Goal: Task Accomplishment & Management: Manage account settings

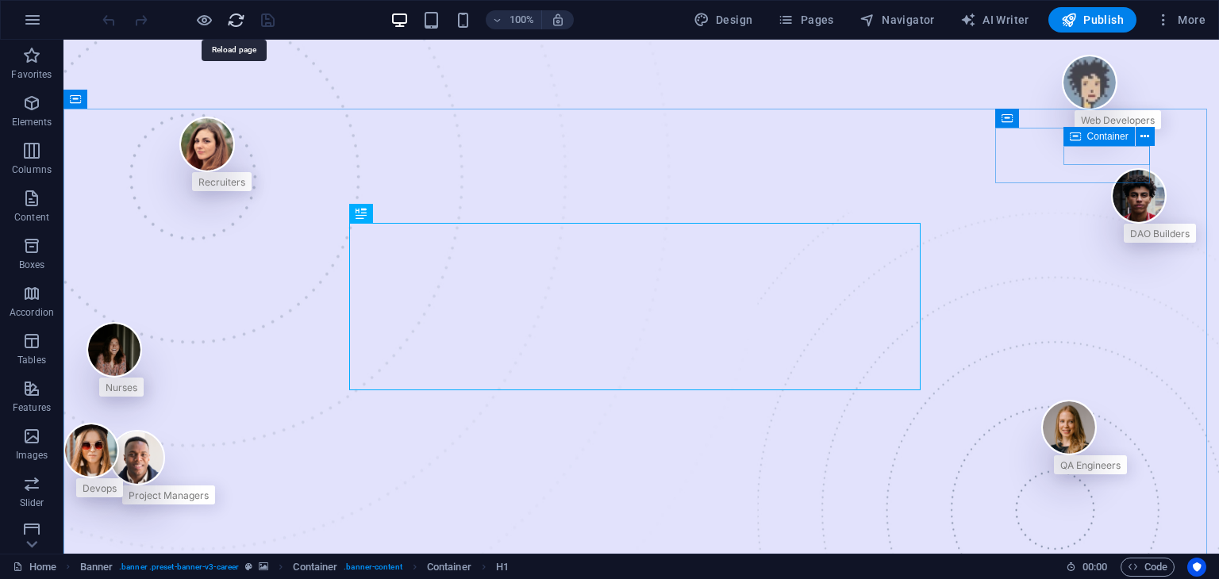
click at [232, 25] on icon "reload" at bounding box center [236, 20] width 18 height 18
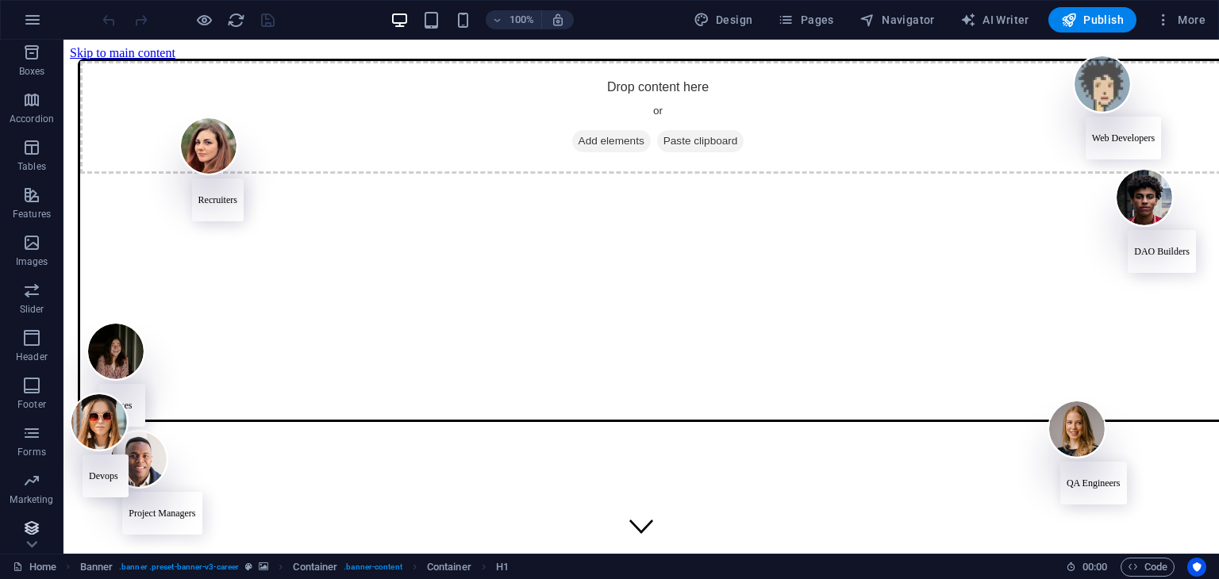
scroll to position [200, 0]
click at [44, 532] on span "Collections" at bounding box center [31, 532] width 63 height 38
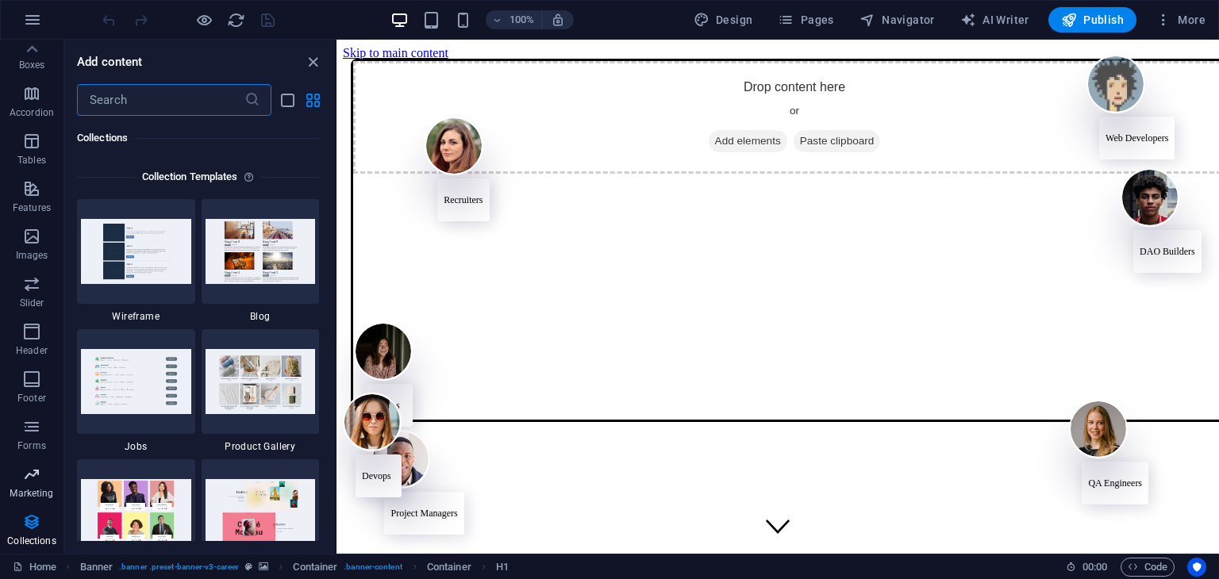
click at [42, 490] on p "Marketing" at bounding box center [32, 493] width 44 height 13
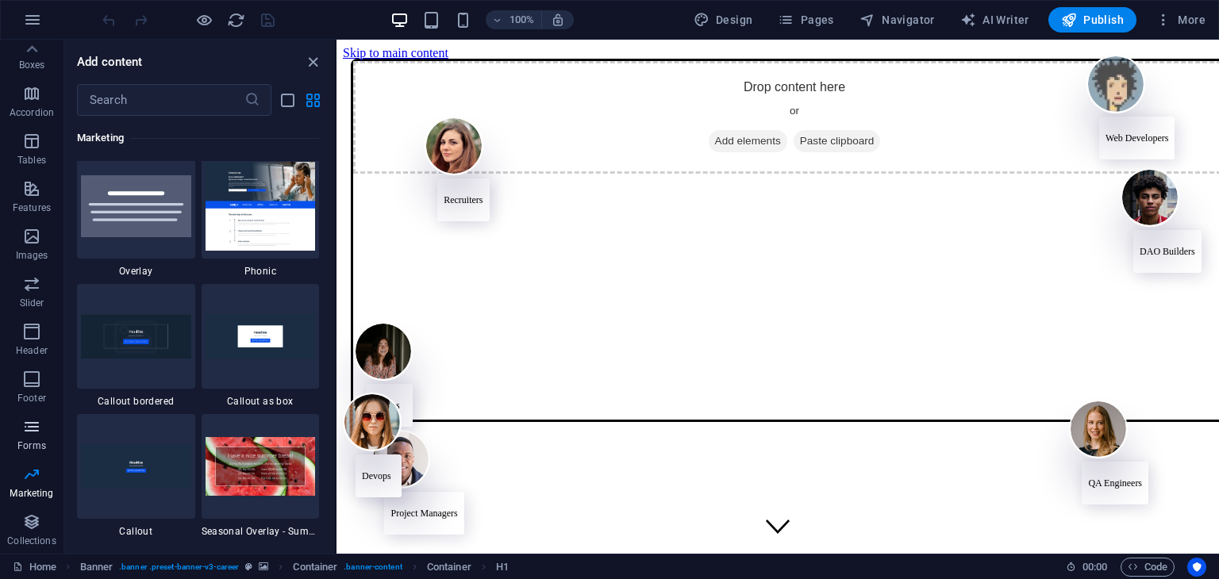
click at [36, 440] on p "Forms" at bounding box center [31, 446] width 29 height 13
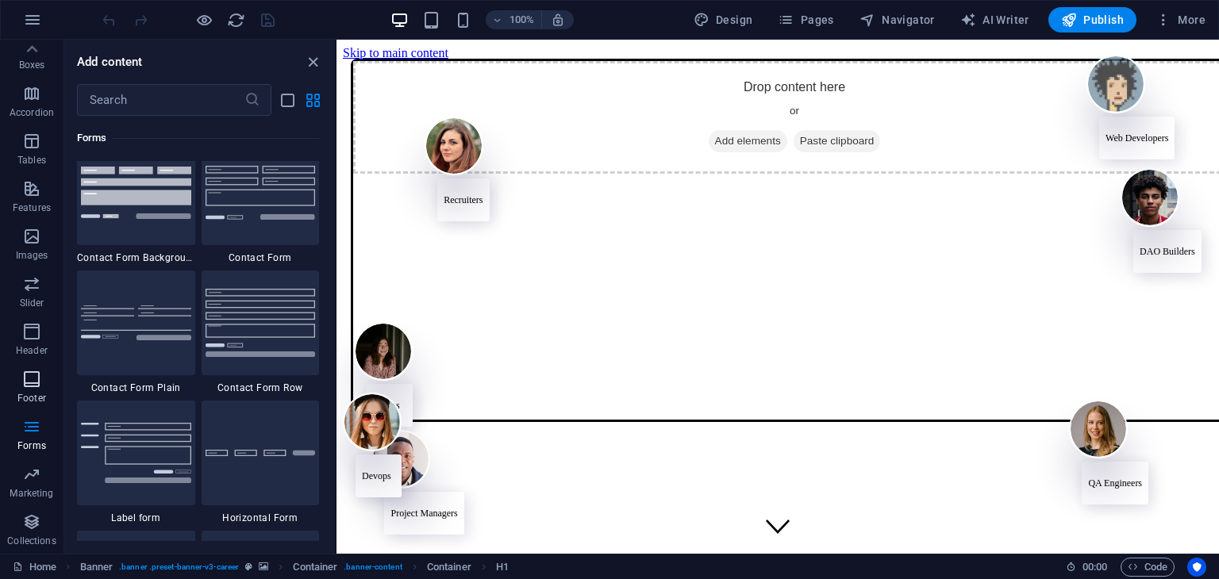
click at [26, 401] on p "Footer" at bounding box center [31, 398] width 29 height 13
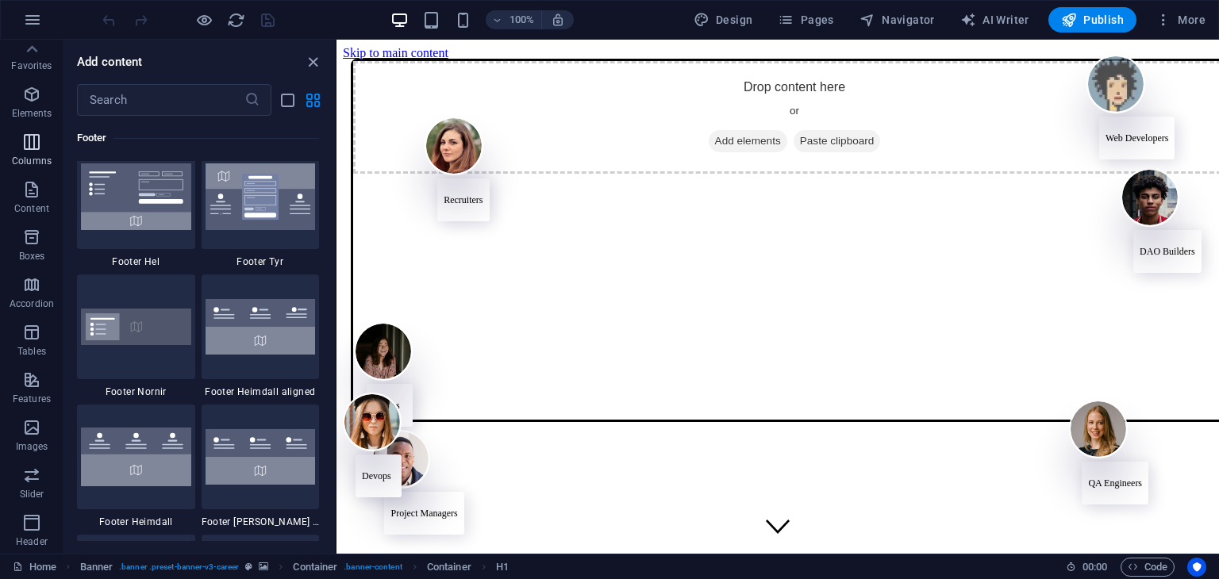
scroll to position [0, 0]
click at [46, 153] on span "Columns" at bounding box center [31, 160] width 63 height 38
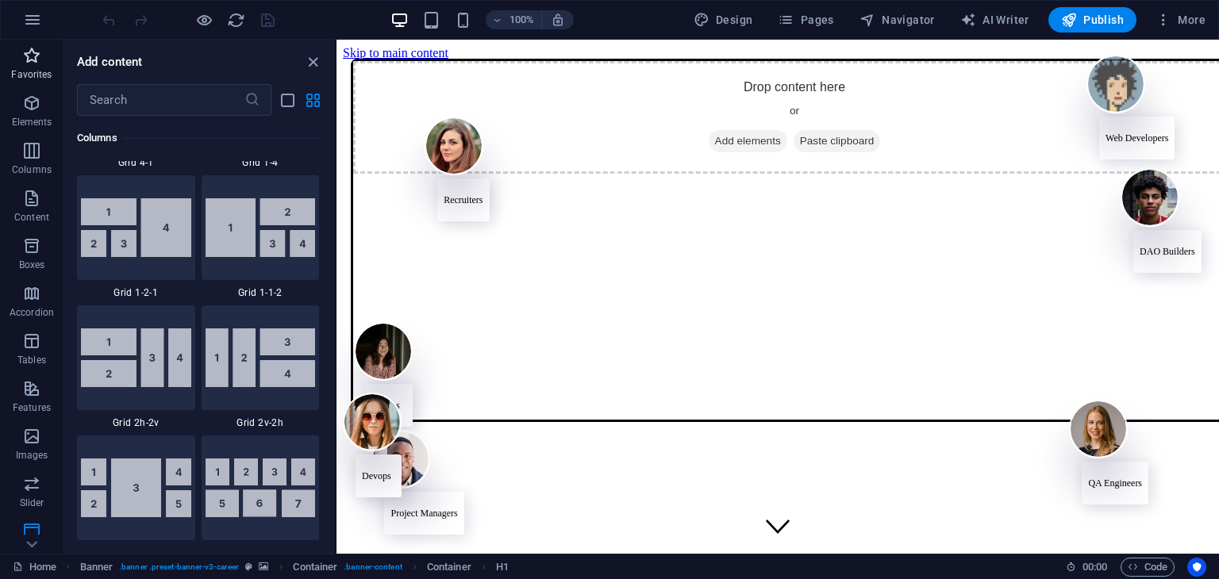
click at [13, 83] on span "Favorites" at bounding box center [31, 65] width 63 height 38
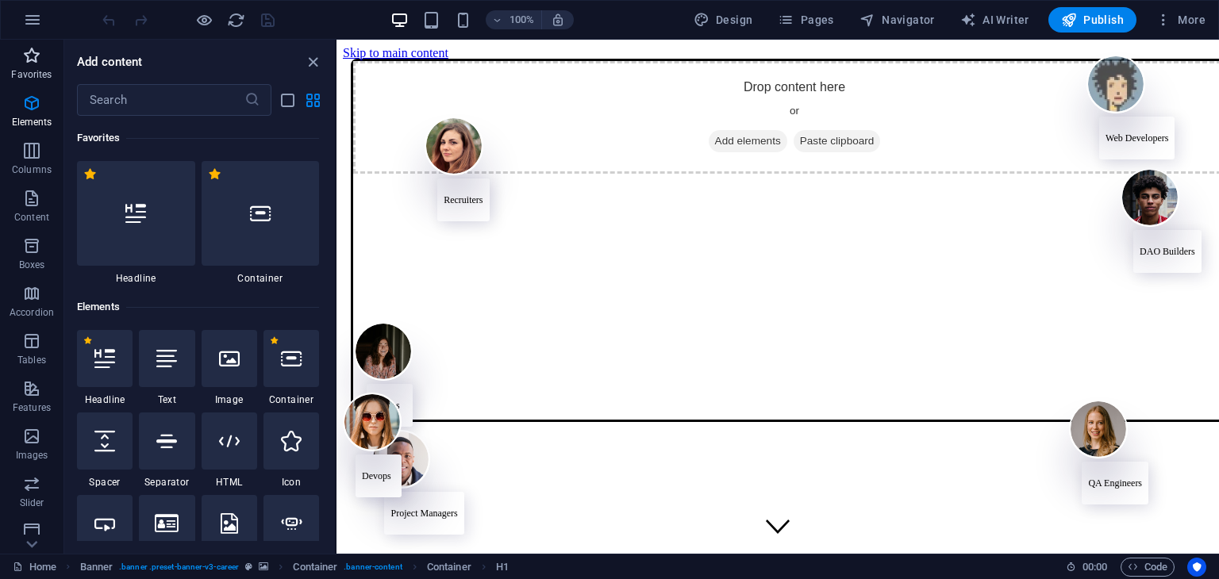
click at [25, 58] on icon "button" at bounding box center [31, 55] width 19 height 19
click at [1190, 21] on span "More" at bounding box center [1180, 20] width 50 height 16
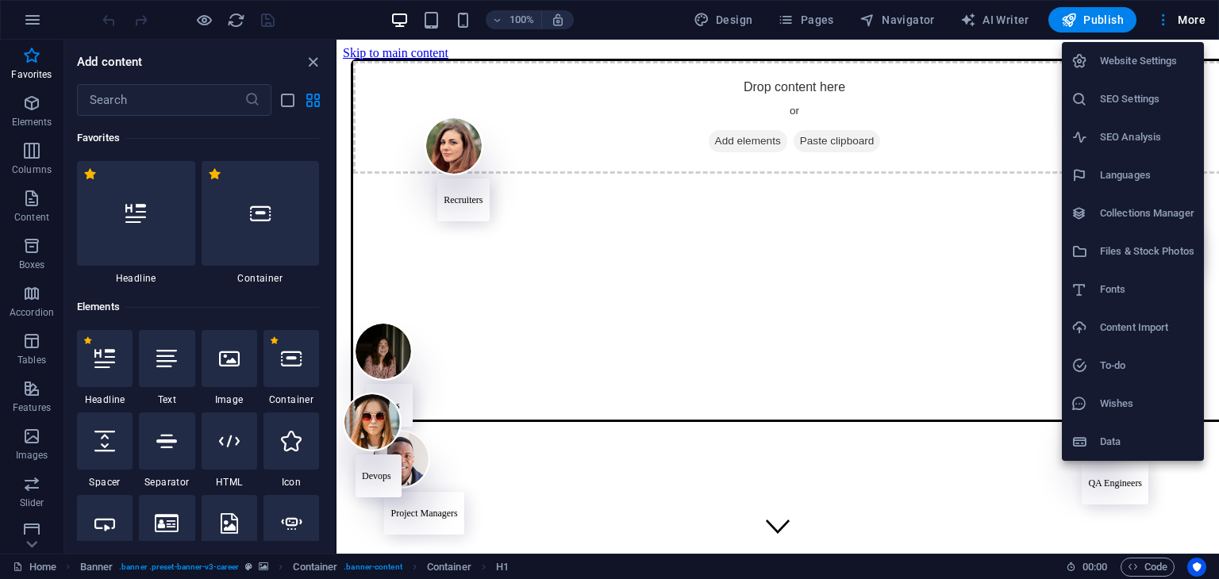
click at [1170, 66] on h6 "Website Settings" at bounding box center [1147, 61] width 94 height 19
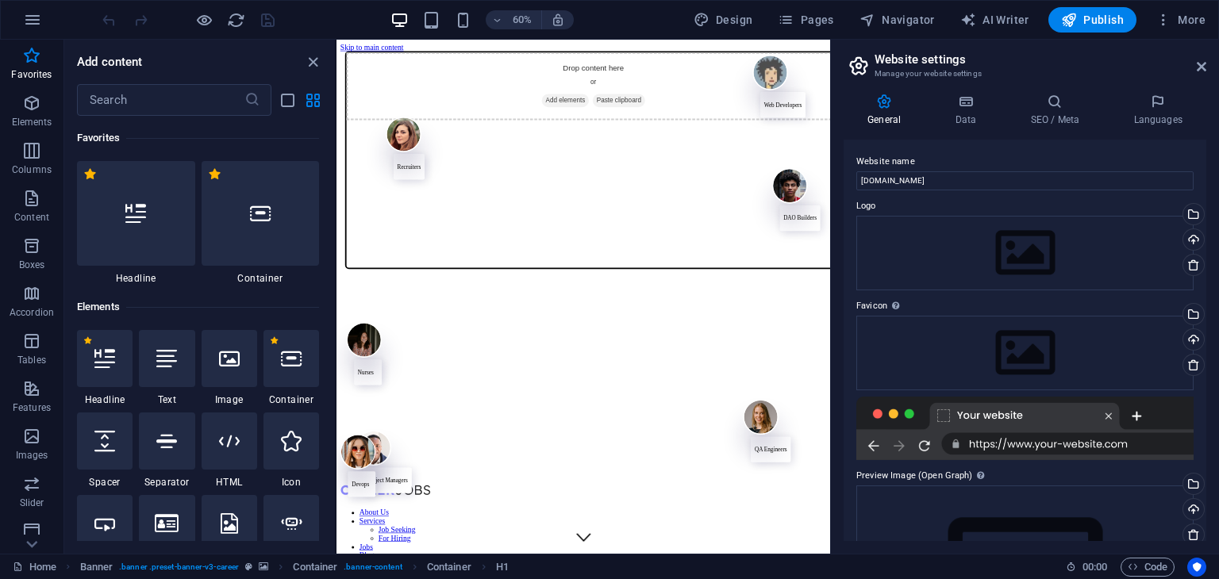
click at [1152, 64] on h2 "Website settings" at bounding box center [1040, 59] width 332 height 14
click at [920, 56] on h2 "Website settings" at bounding box center [1040, 59] width 332 height 14
click at [1016, 182] on input "itmaybeenoughforfamstey.com" at bounding box center [1024, 180] width 337 height 19
click at [860, 182] on input "itmaybeenoughforfamstey.com" at bounding box center [1024, 180] width 337 height 19
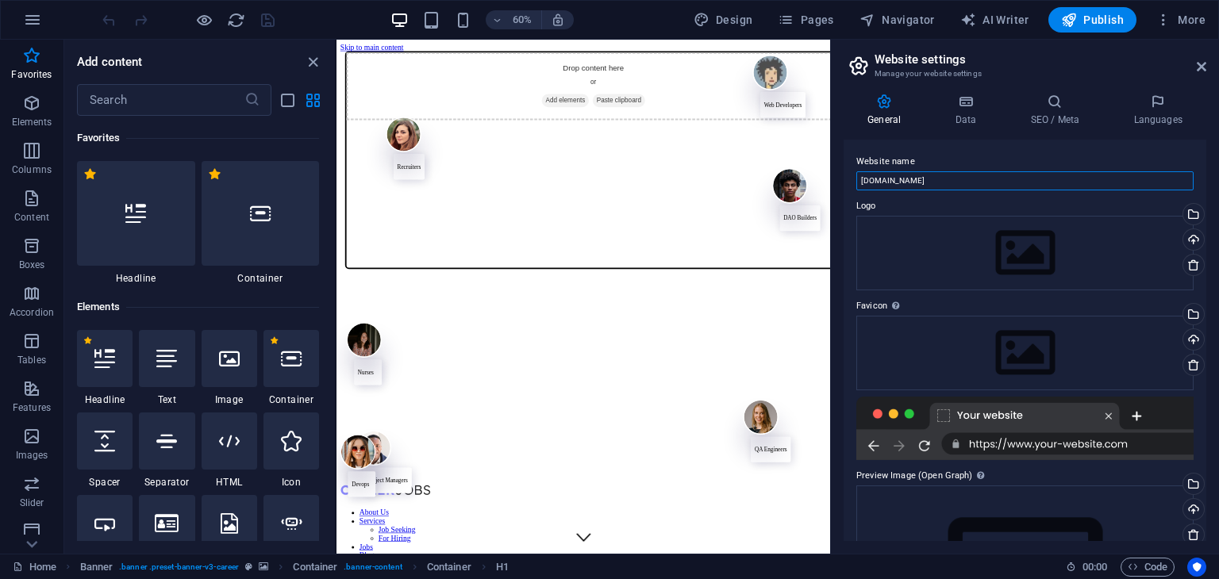
type input "www.itmaybeenoughforfamstey.com"
click at [1062, 168] on label "Website name" at bounding box center [1024, 161] width 337 height 19
click at [1062, 171] on input "www.itmaybeenoughforfamstey.com" at bounding box center [1024, 180] width 337 height 19
click at [1093, 25] on span "Publish" at bounding box center [1092, 20] width 63 height 16
click at [1092, 7] on button "Publish" at bounding box center [1092, 19] width 88 height 25
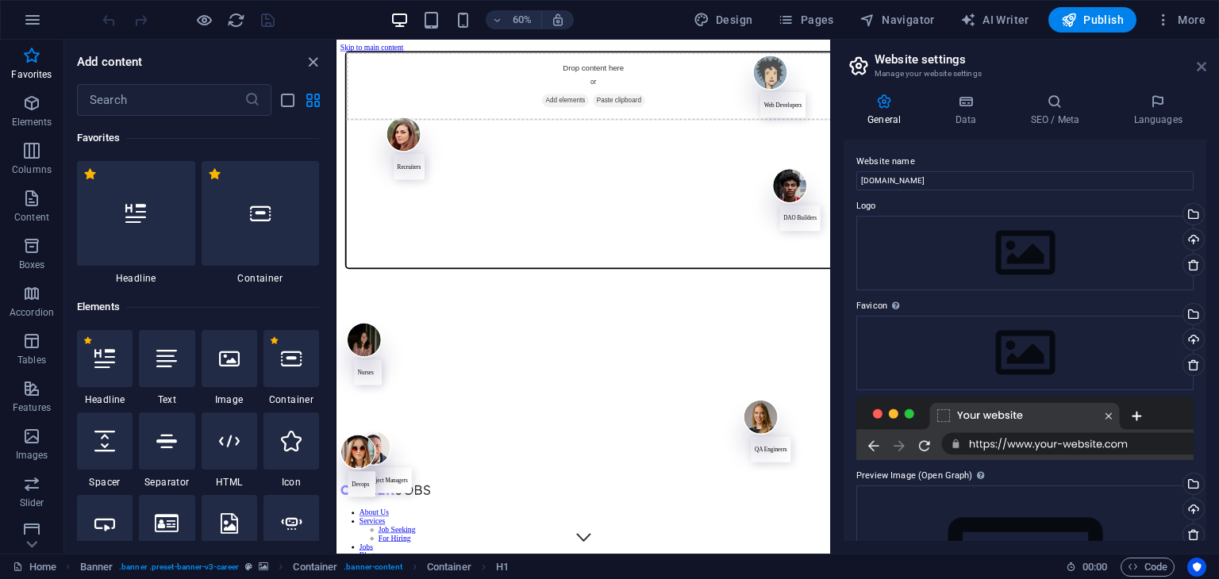
click at [1201, 60] on icon at bounding box center [1202, 66] width 10 height 13
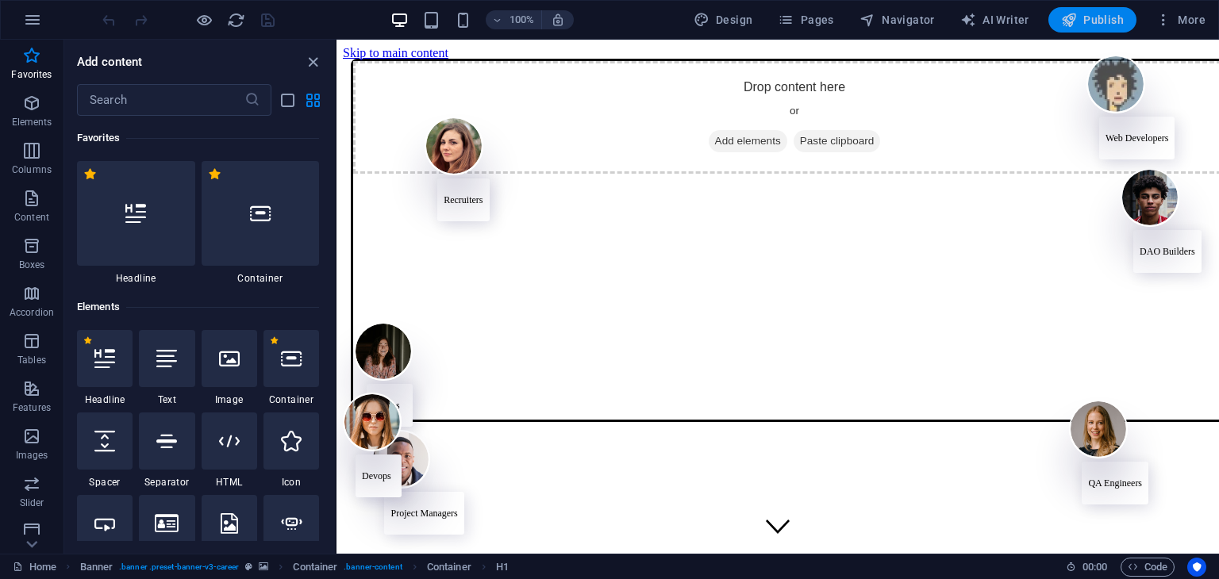
click at [1117, 21] on span "Publish" at bounding box center [1092, 20] width 63 height 16
click at [25, 60] on icon "button" at bounding box center [31, 55] width 19 height 19
click at [29, 99] on icon "button" at bounding box center [31, 103] width 19 height 19
click at [44, 137] on button "Columns" at bounding box center [31, 159] width 63 height 48
click at [38, 147] on icon "button" at bounding box center [31, 150] width 19 height 19
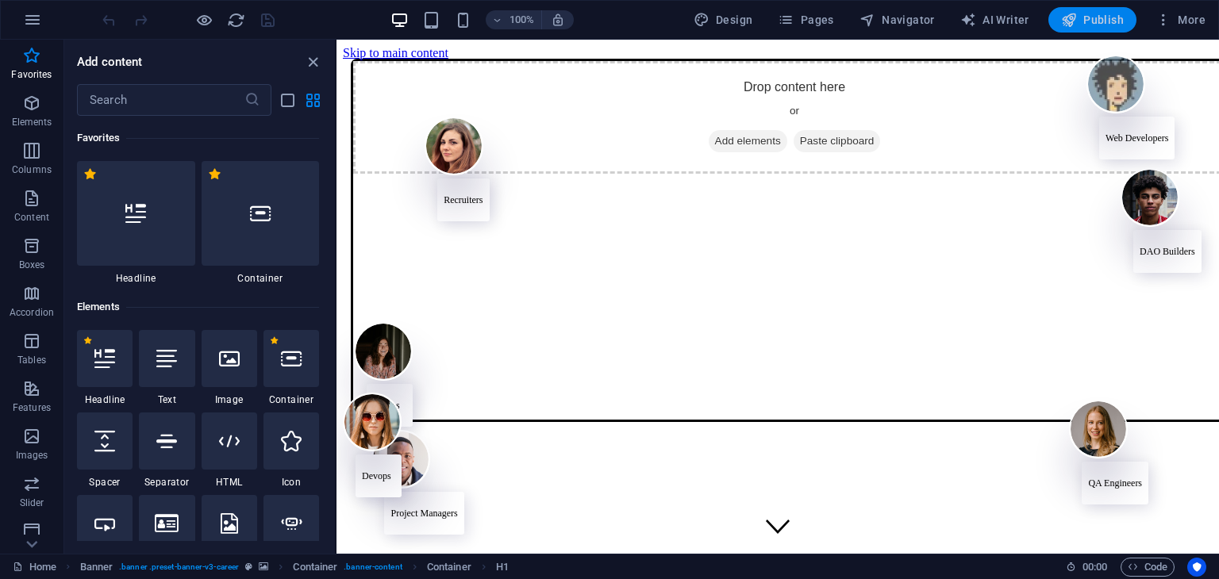
click at [1068, 24] on icon "button" at bounding box center [1069, 20] width 16 height 16
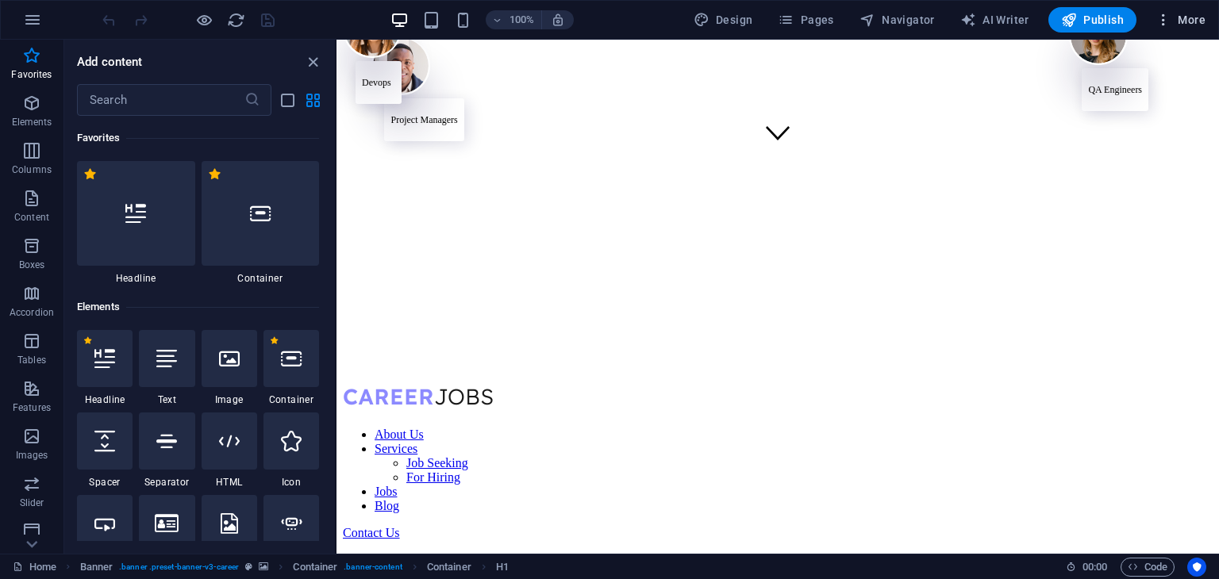
click at [1179, 22] on span "More" at bounding box center [1180, 20] width 50 height 16
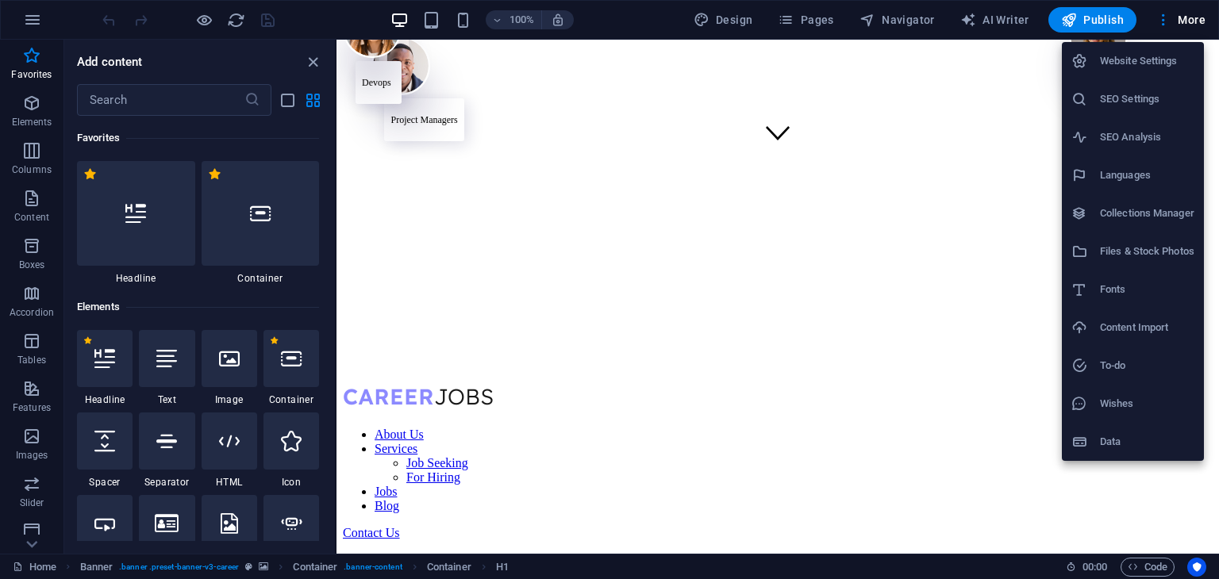
click at [1152, 26] on div at bounding box center [609, 289] width 1219 height 579
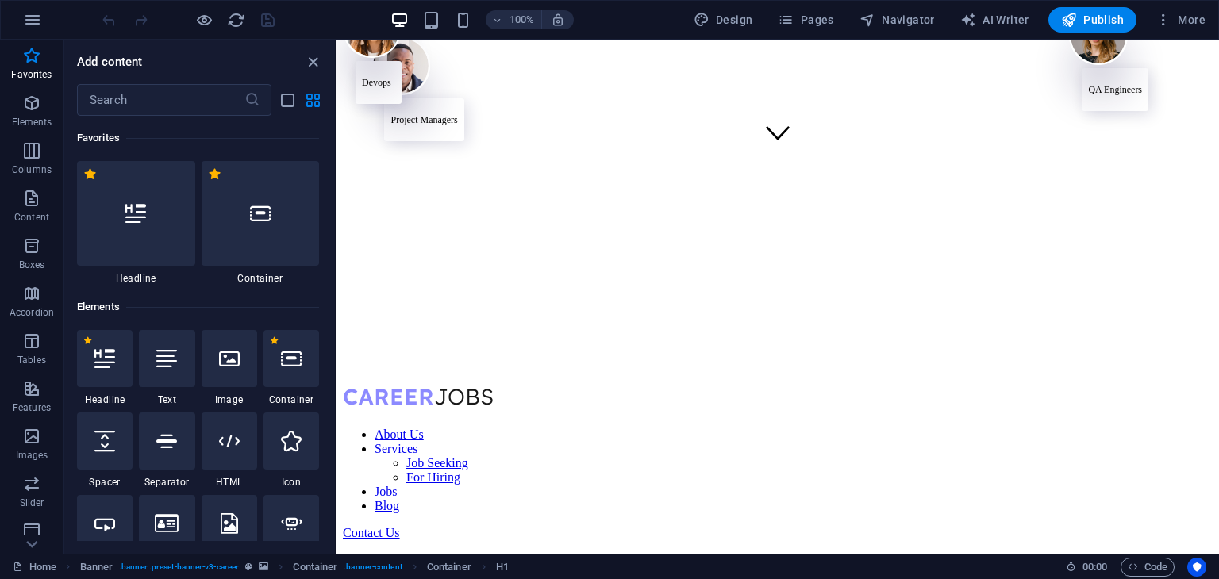
click at [1159, 24] on icon "button" at bounding box center [1163, 20] width 16 height 16
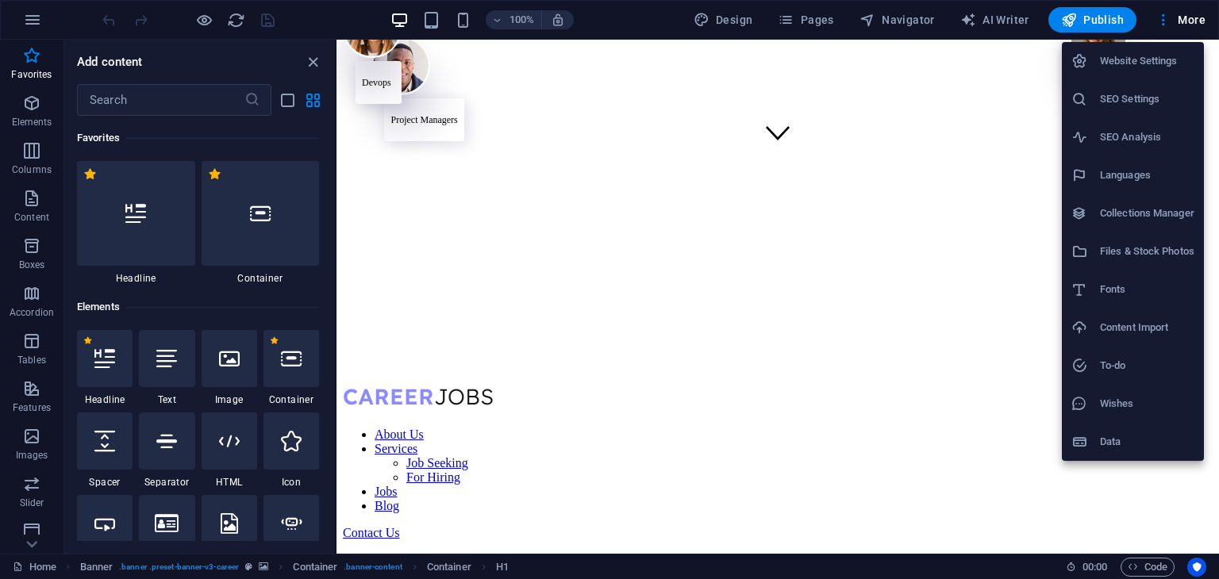
click at [1133, 56] on h6 "Website Settings" at bounding box center [1147, 61] width 94 height 19
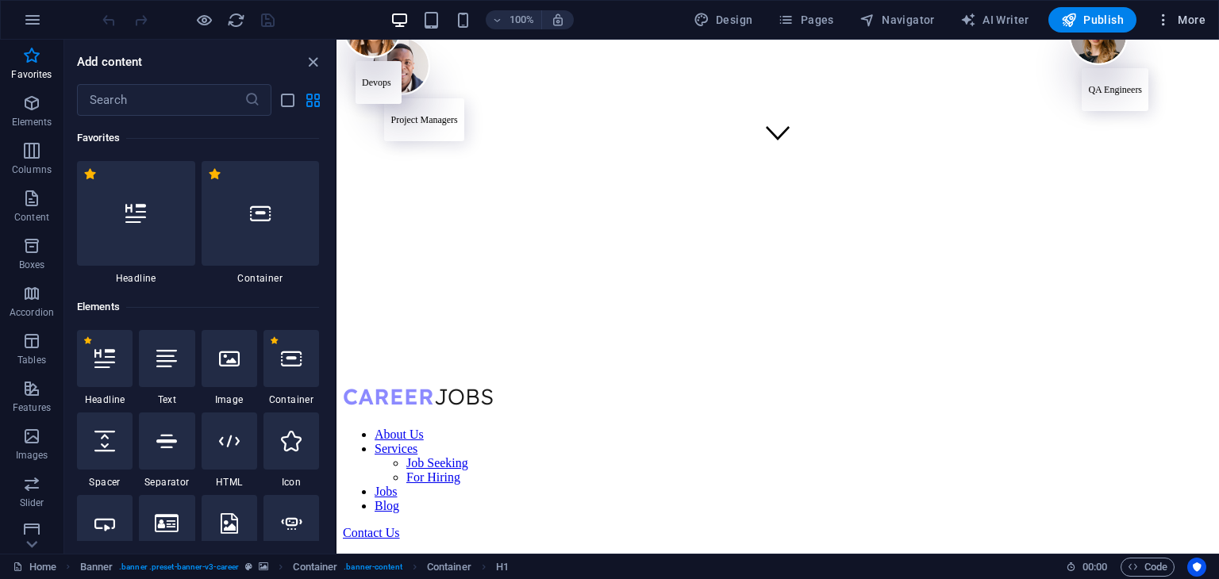
click at [1170, 17] on icon "button" at bounding box center [1163, 20] width 16 height 16
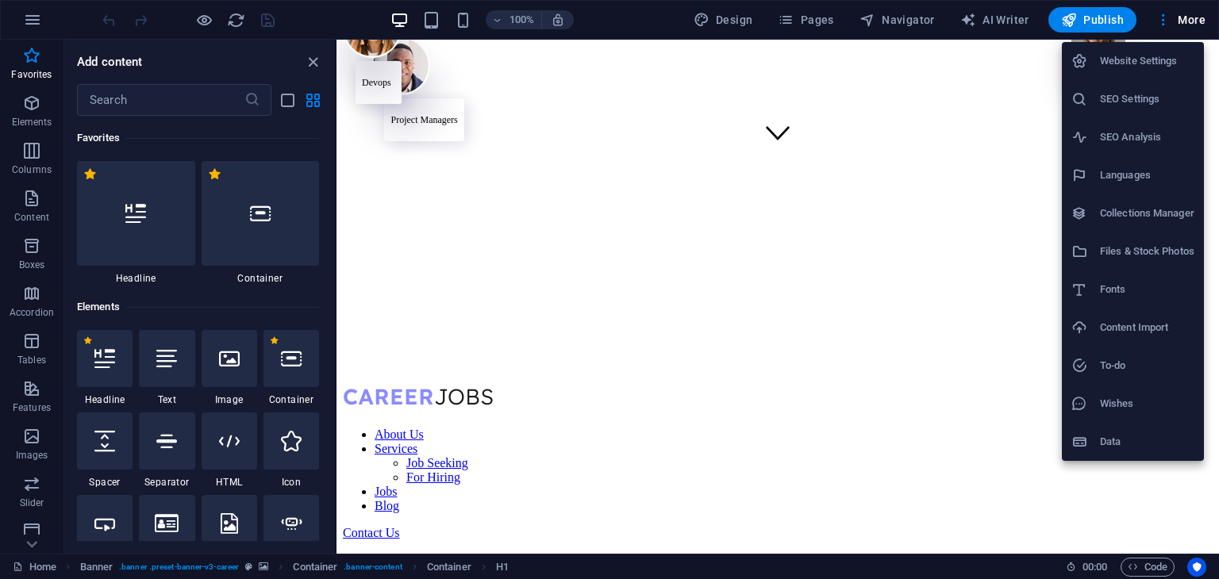
click at [1130, 63] on h6 "Website Settings" at bounding box center [1147, 61] width 94 height 19
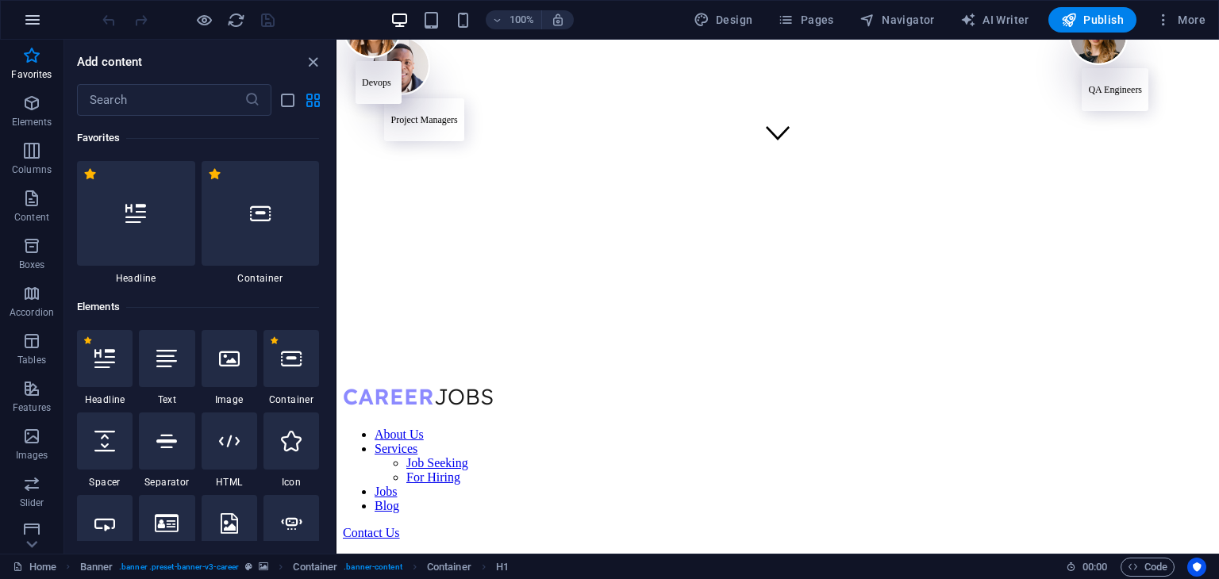
click at [48, 13] on button "button" at bounding box center [32, 20] width 38 height 38
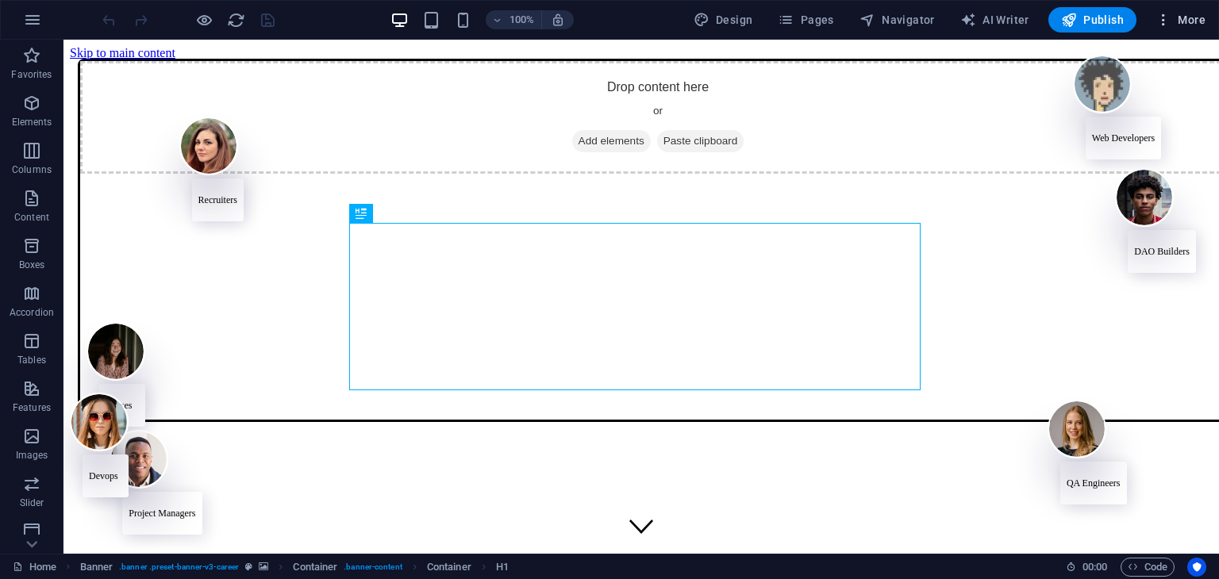
click at [1153, 19] on button "More" at bounding box center [1180, 19] width 63 height 25
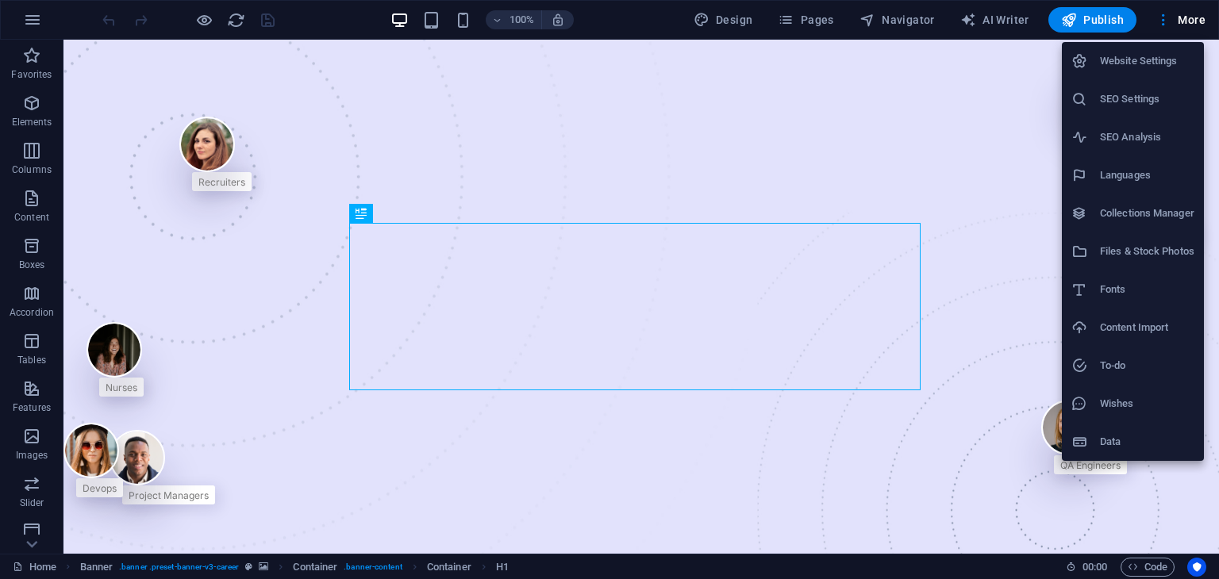
click at [1127, 58] on h6 "Website Settings" at bounding box center [1147, 61] width 94 height 19
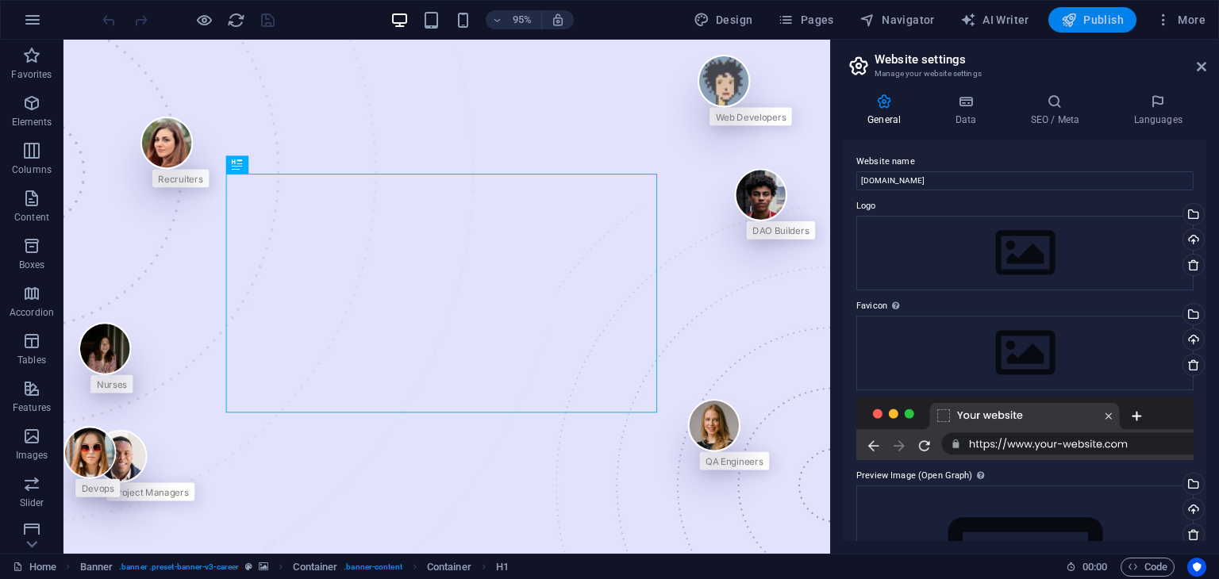
click at [1092, 30] on button "Publish" at bounding box center [1092, 19] width 88 height 25
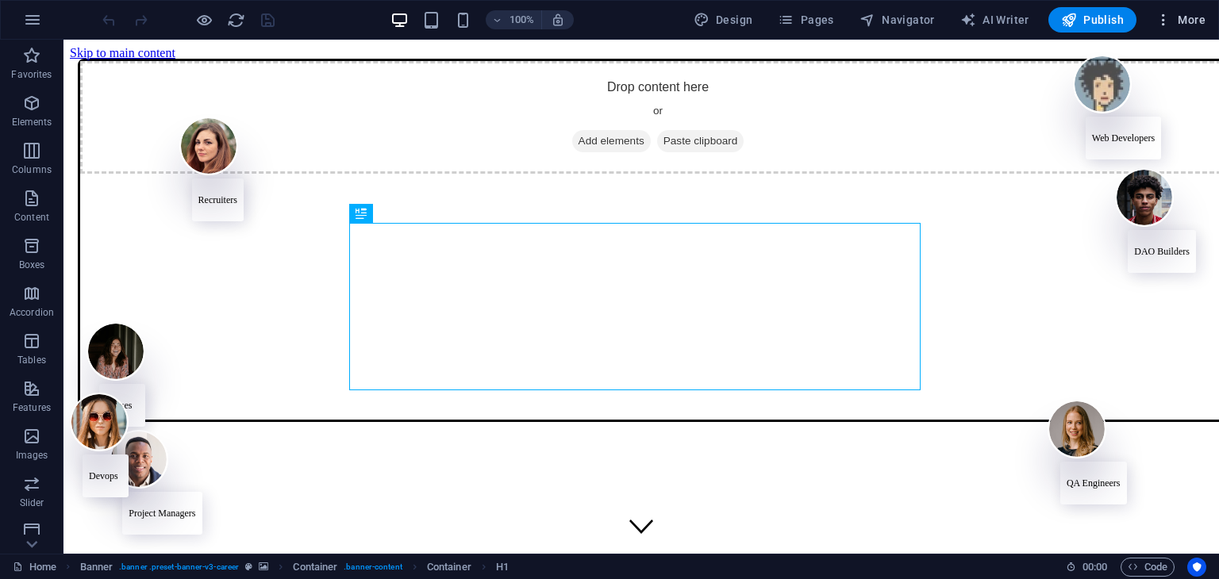
click at [1169, 20] on icon "button" at bounding box center [1163, 20] width 16 height 16
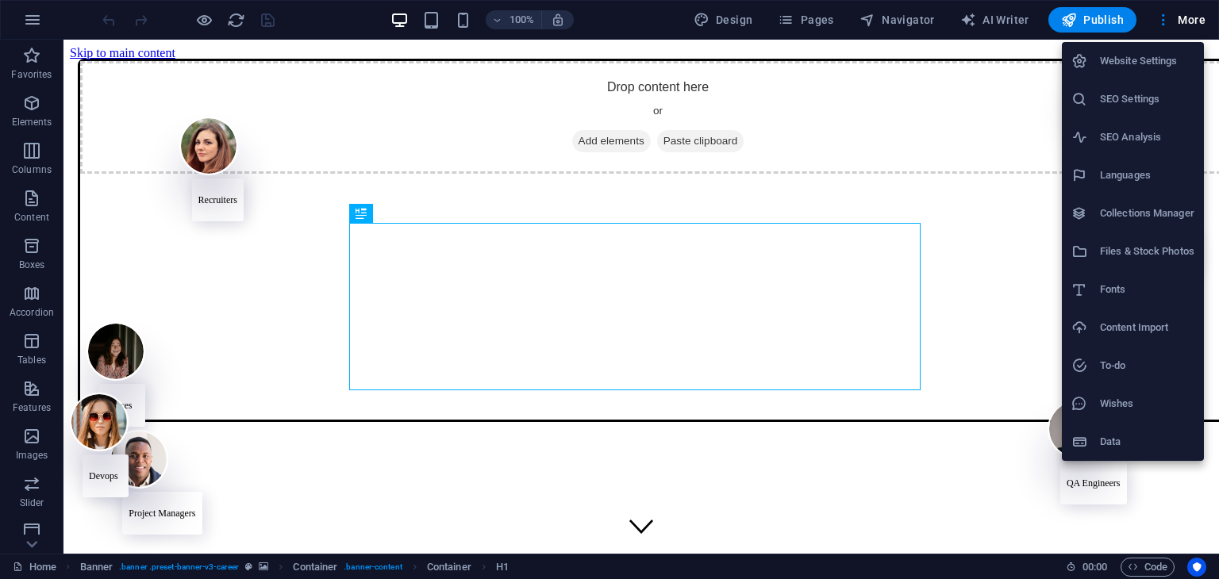
click at [1143, 72] on li "Website Settings" at bounding box center [1133, 61] width 142 height 38
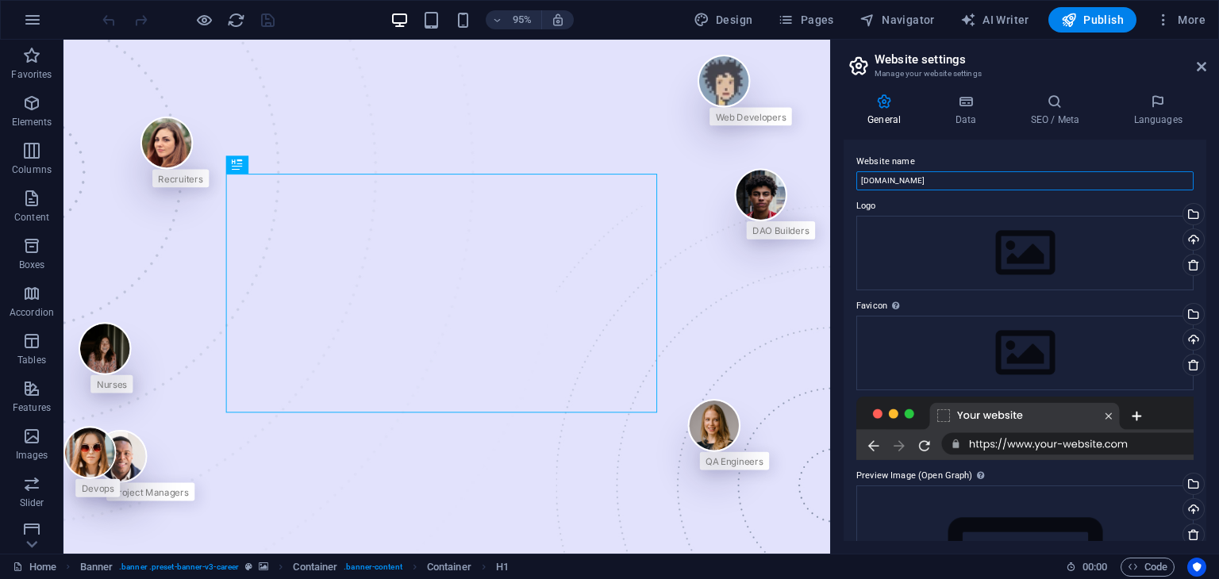
click at [866, 177] on input "[DOMAIN_NAME]" at bounding box center [1024, 180] width 337 height 19
type input "www.itmaybeenoughforfamstey.com"
click at [1111, 22] on span "Publish" at bounding box center [1092, 20] width 63 height 16
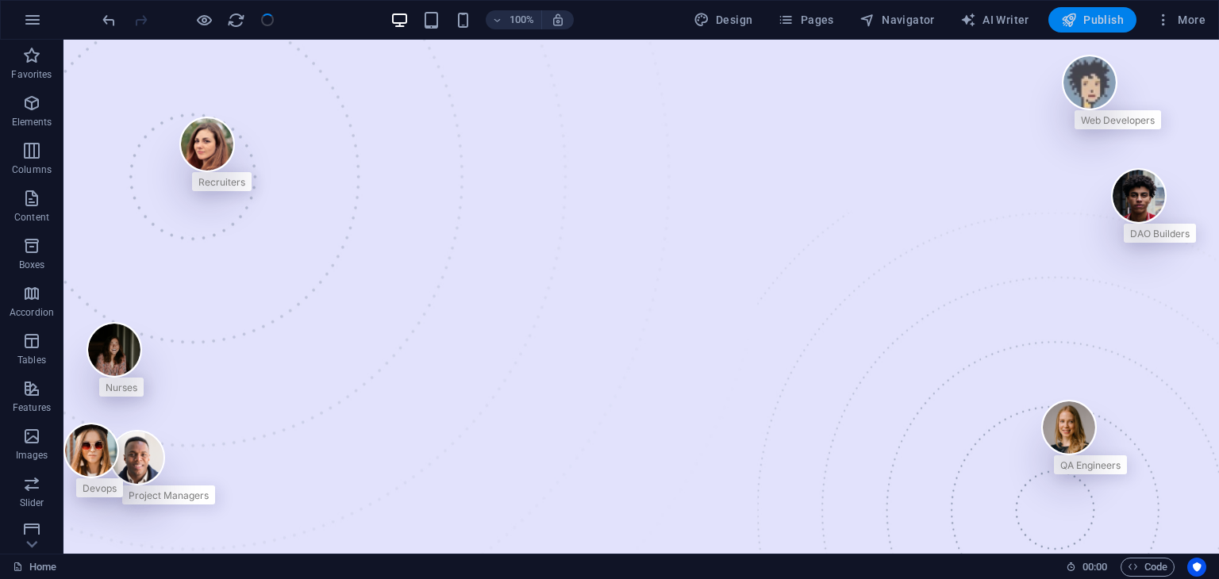
click at [1111, 22] on span "Publish" at bounding box center [1092, 20] width 63 height 16
click at [1208, 18] on button "More" at bounding box center [1180, 19] width 63 height 25
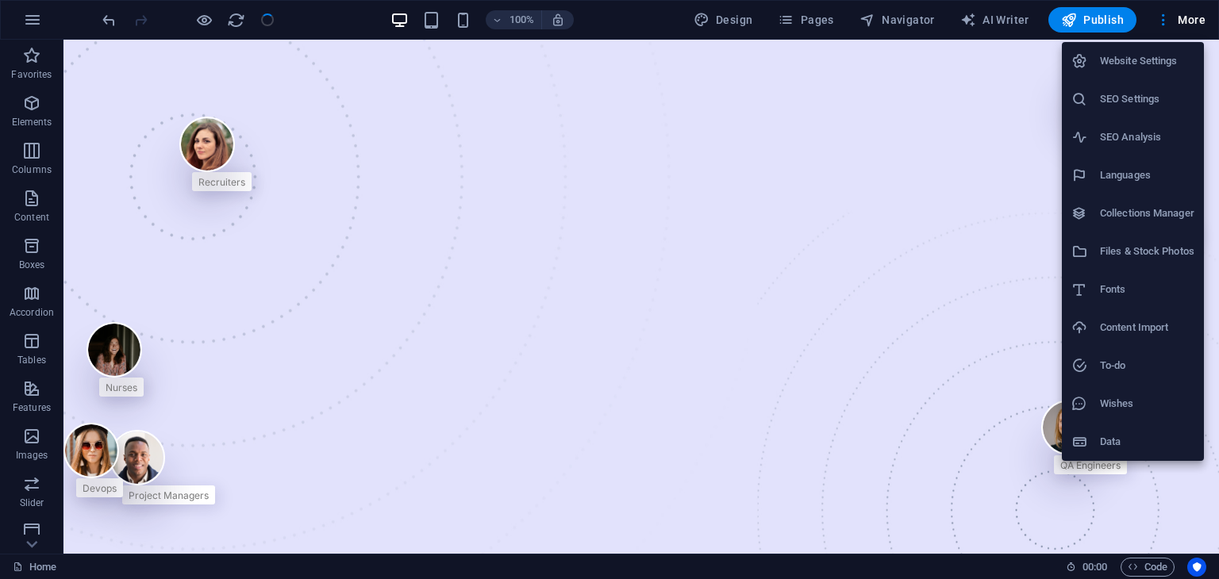
click at [1139, 57] on h6 "Website Settings" at bounding box center [1147, 61] width 94 height 19
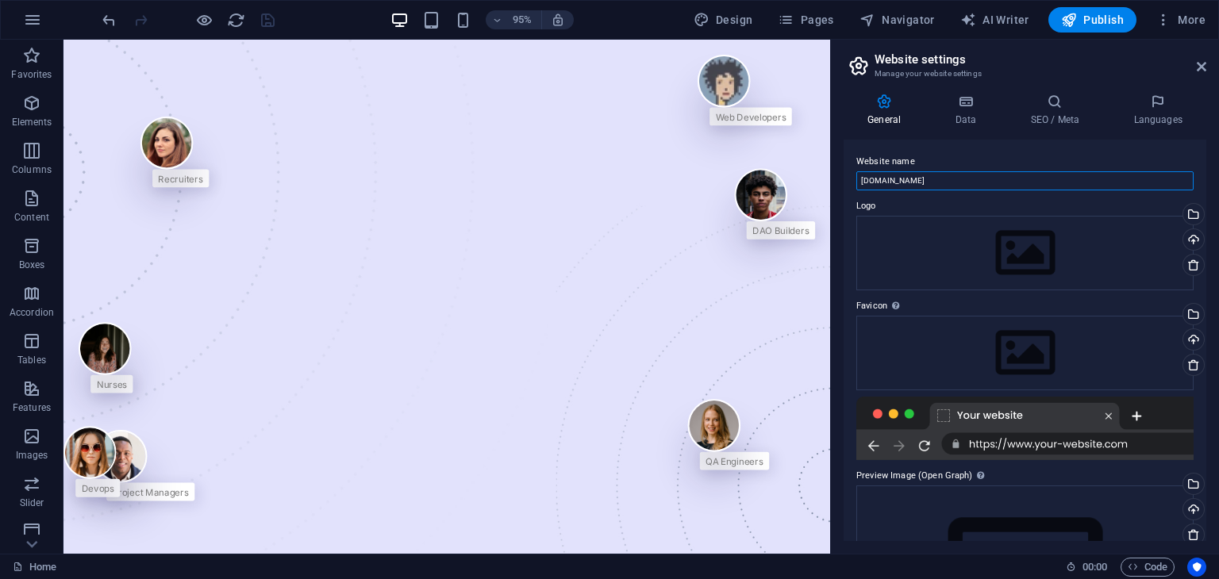
click at [994, 175] on input "www.itmaybeenoughforfamstey.com" at bounding box center [1024, 180] width 337 height 19
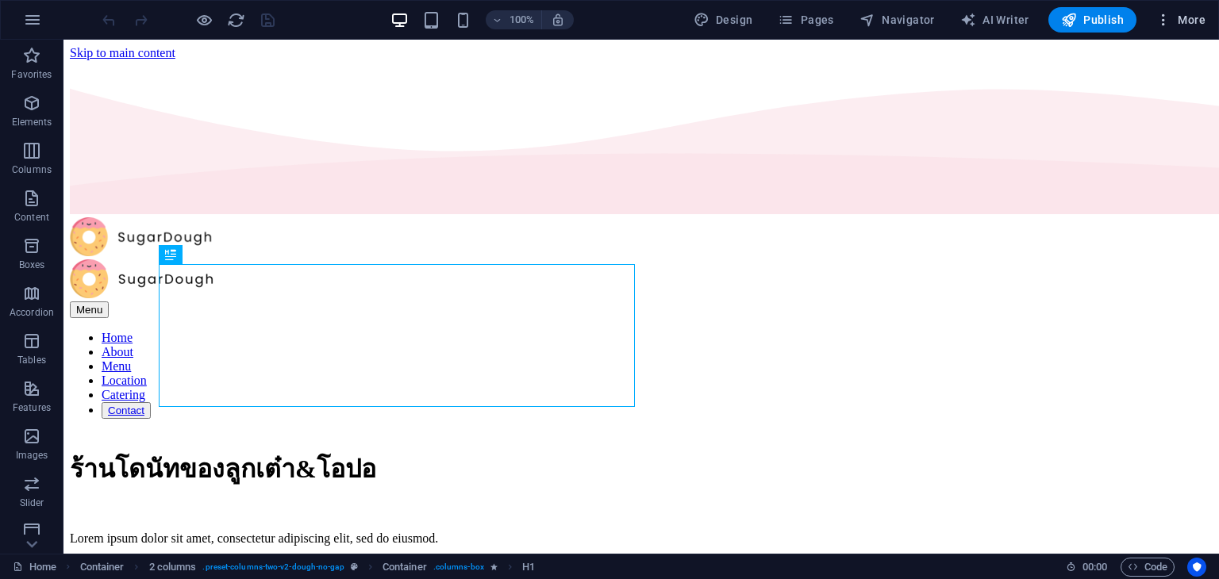
click at [1176, 25] on span "More" at bounding box center [1180, 20] width 50 height 16
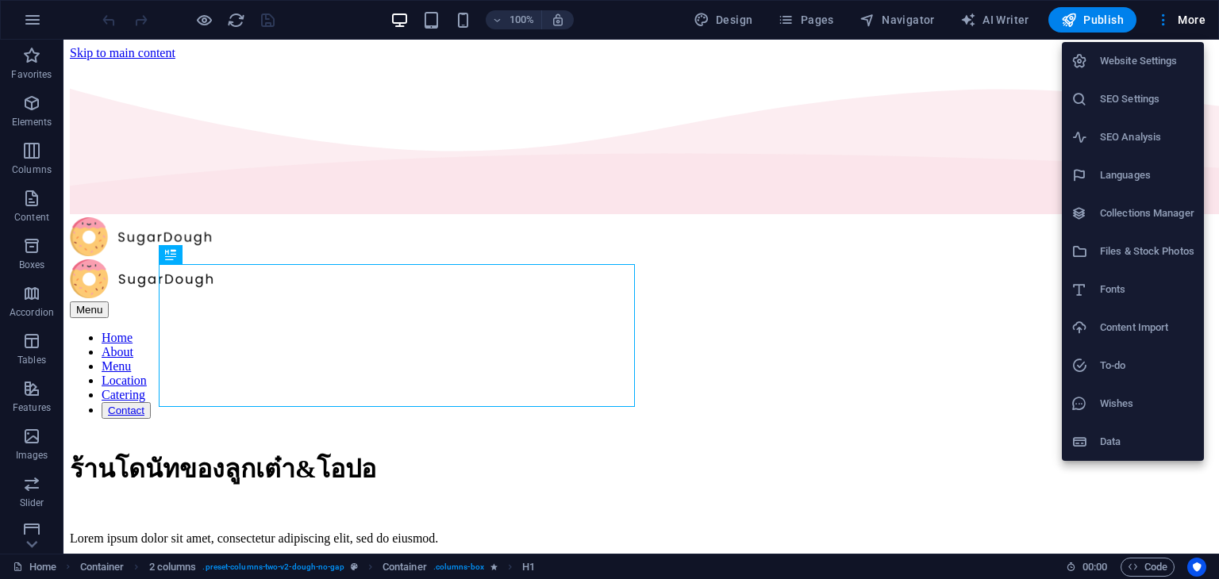
click at [1143, 64] on h6 "Website Settings" at bounding box center [1147, 61] width 94 height 19
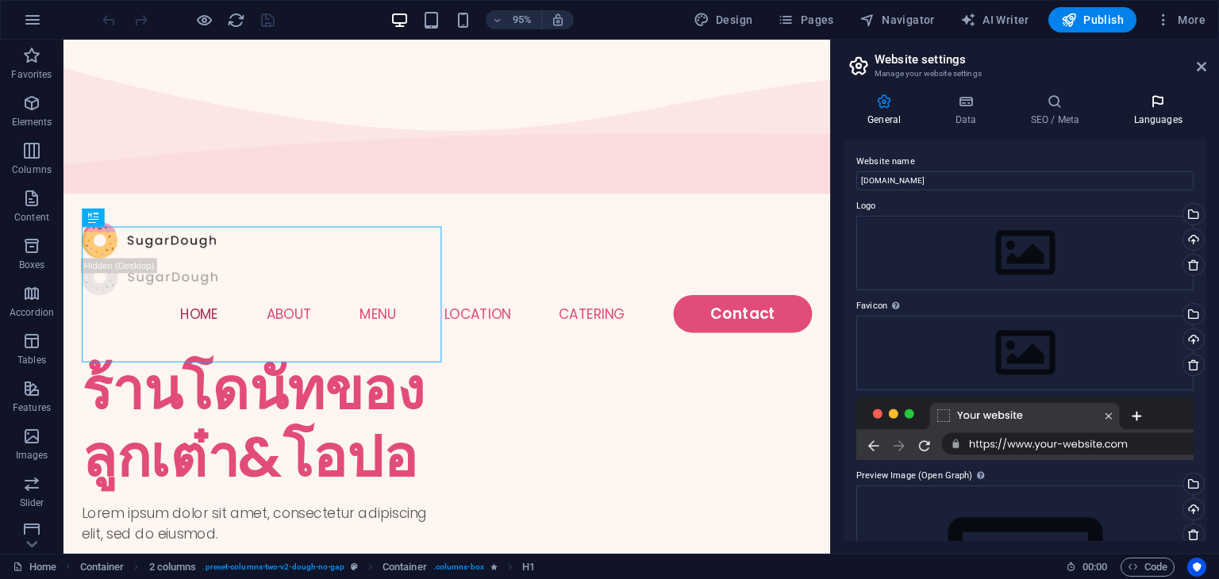
click at [1162, 111] on h4 "Languages" at bounding box center [1157, 110] width 97 height 33
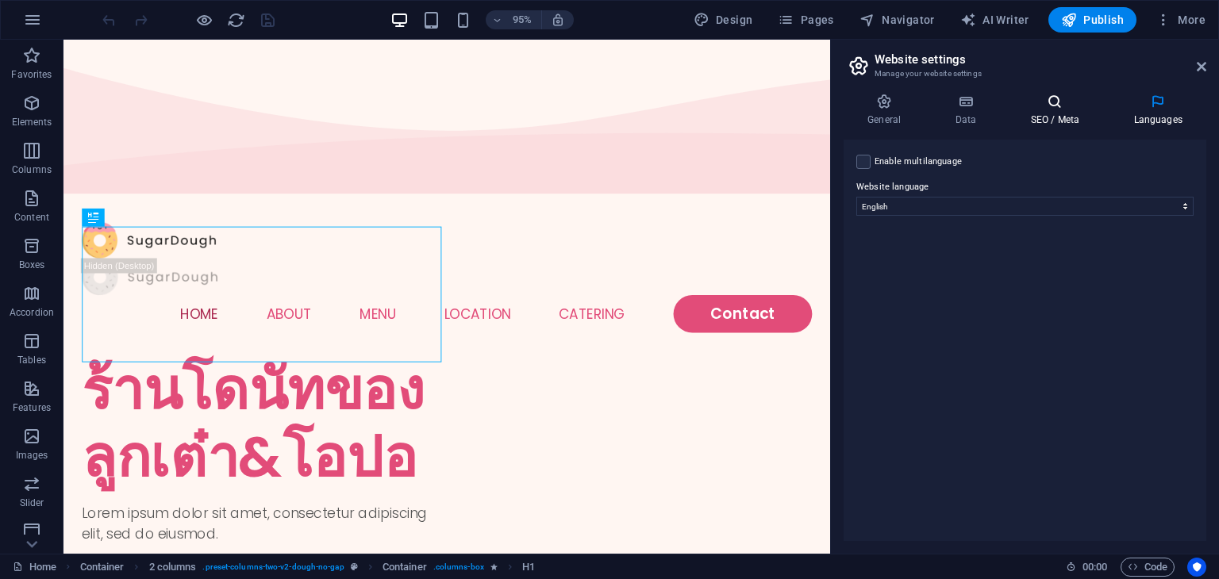
click at [1068, 118] on h4 "SEO / Meta" at bounding box center [1057, 110] width 103 height 33
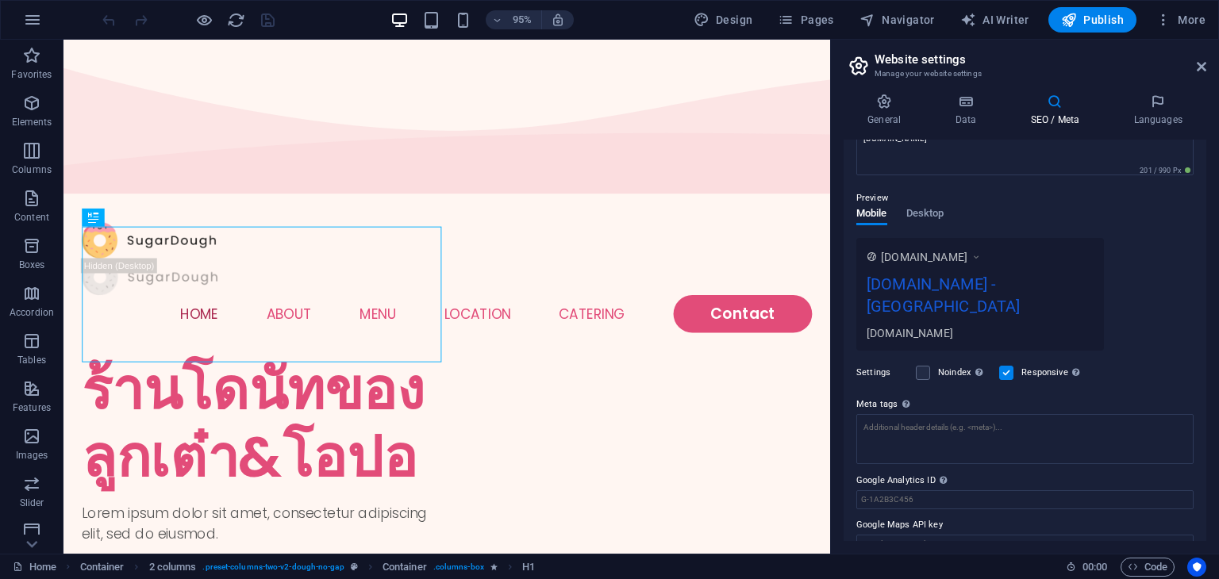
scroll to position [203, 0]
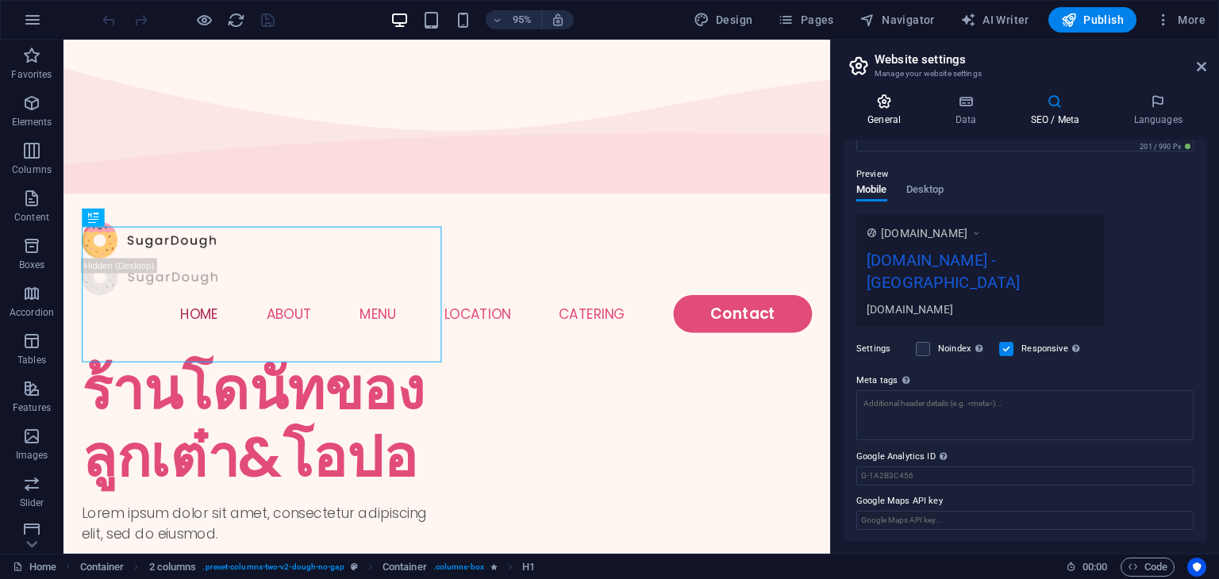
click at [854, 109] on icon at bounding box center [883, 102] width 81 height 16
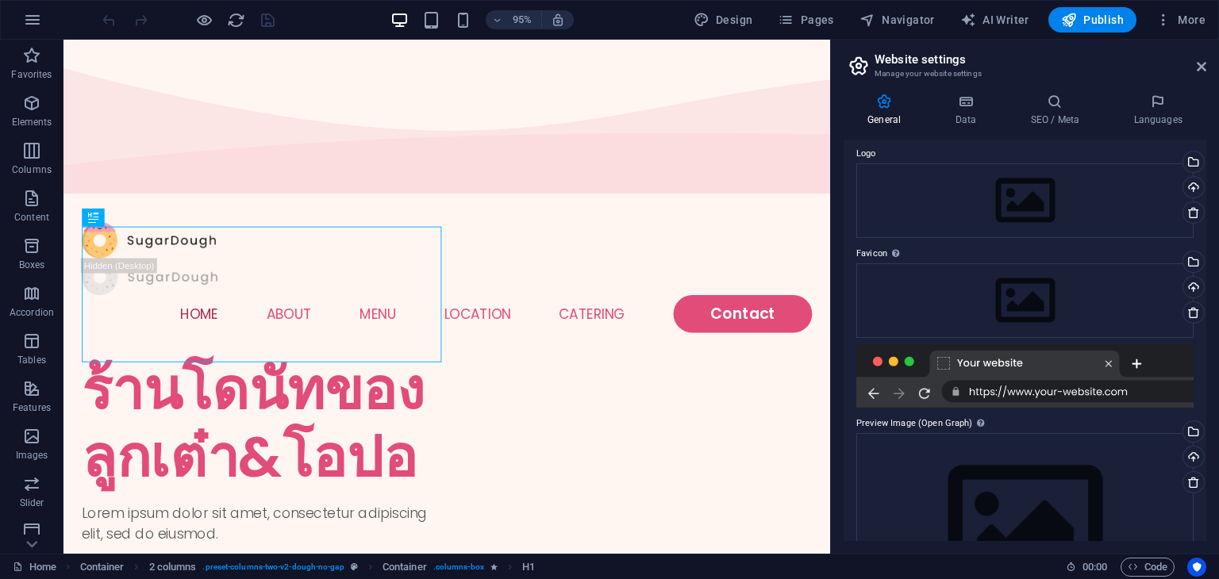
scroll to position [140, 0]
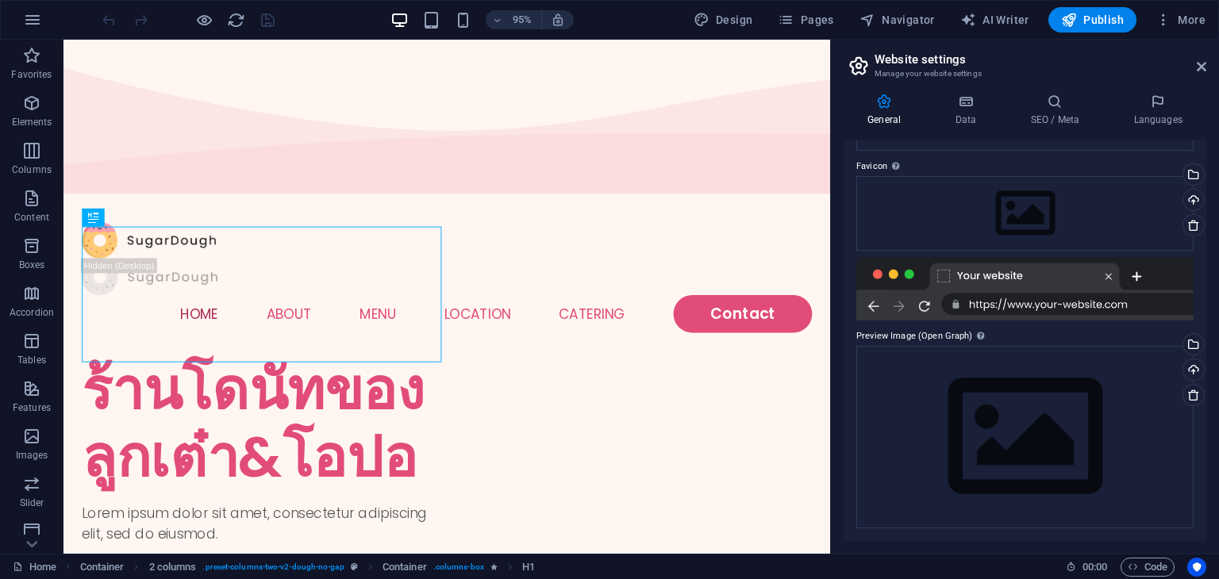
click at [1055, 313] on div at bounding box center [1024, 288] width 337 height 63
click at [1186, 352] on div "Select files from the file manager, stock photos, or upload file(s)" at bounding box center [1192, 346] width 24 height 24
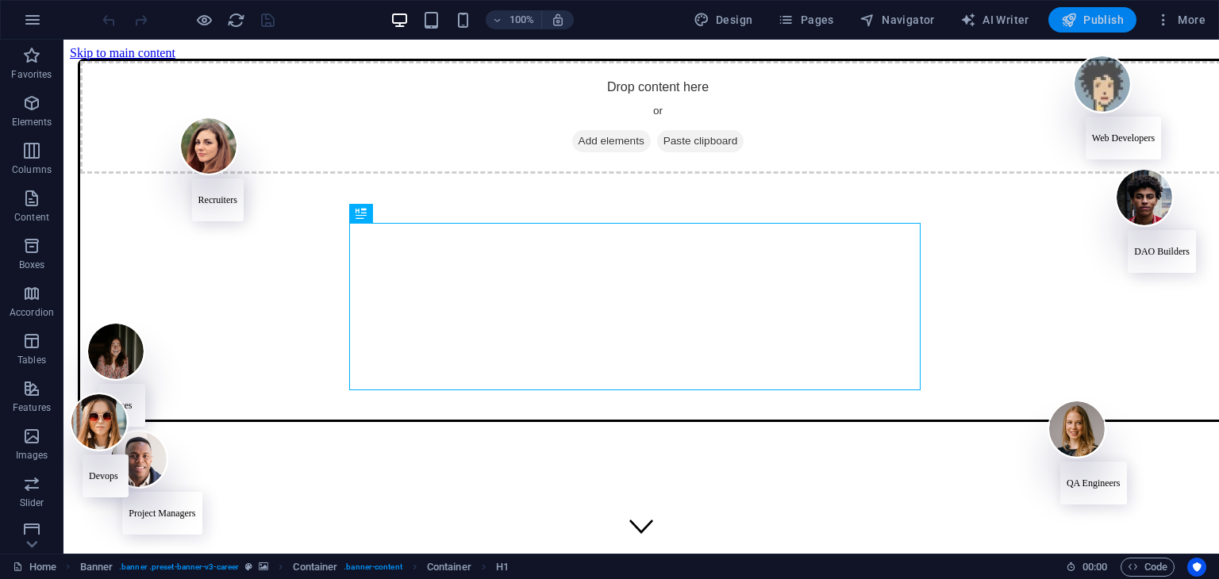
click at [1079, 17] on span "Publish" at bounding box center [1092, 20] width 63 height 16
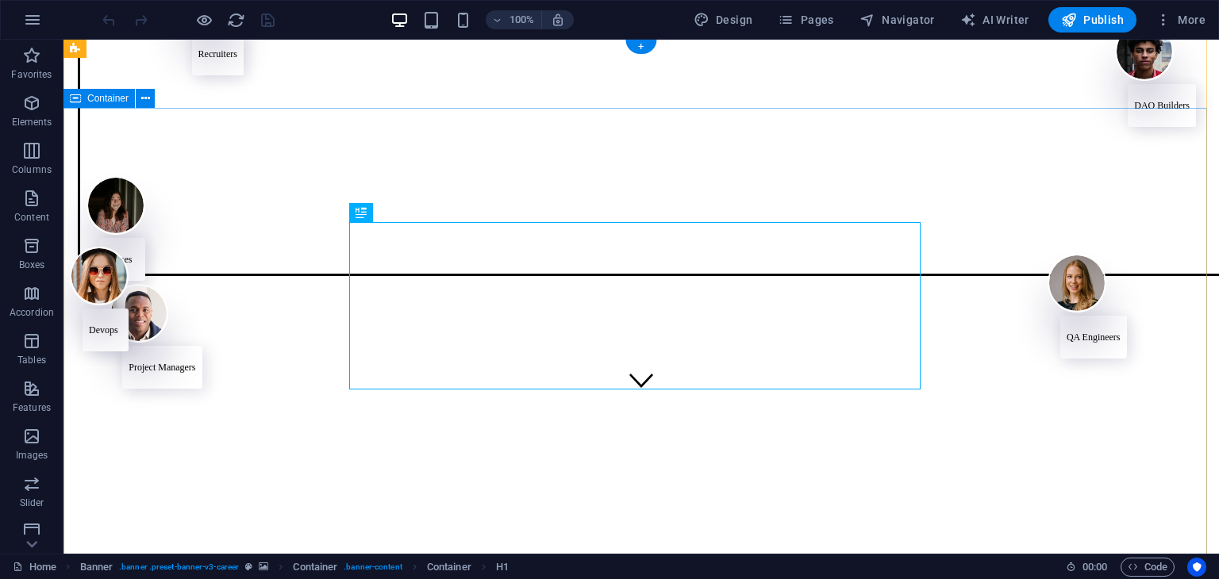
scroll to position [159, 0]
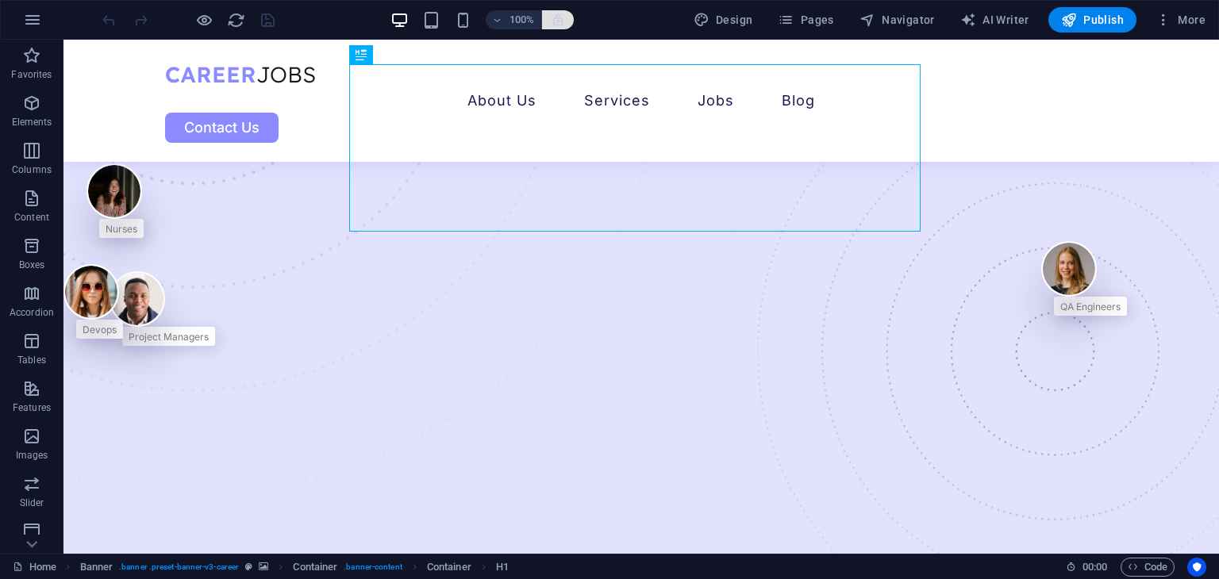
click at [563, 26] on icon "button" at bounding box center [558, 20] width 14 height 14
click at [1086, 23] on span "Publish" at bounding box center [1092, 20] width 63 height 16
